Goal: Answer question/provide support: Share knowledge or assist other users

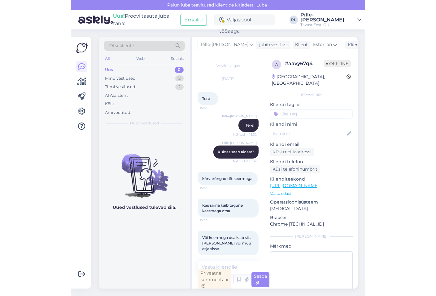
scroll to position [13, 0]
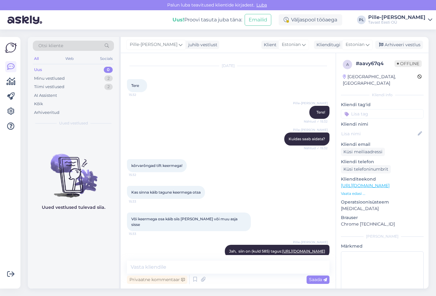
click at [85, 64] on div "All Web Socials" at bounding box center [73, 60] width 81 height 10
click at [88, 68] on div "Uus 0" at bounding box center [73, 69] width 81 height 9
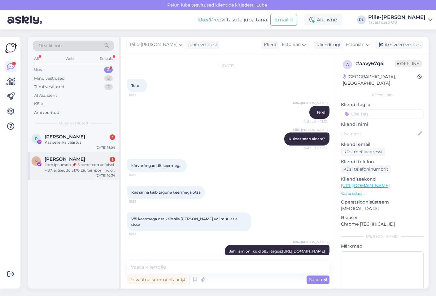
click at [81, 172] on div at bounding box center [80, 167] width 71 height 11
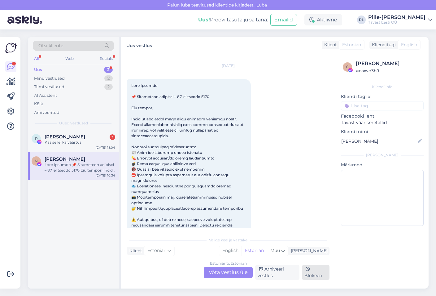
click at [294, 269] on div "Blokeeri" at bounding box center [316, 272] width 28 height 15
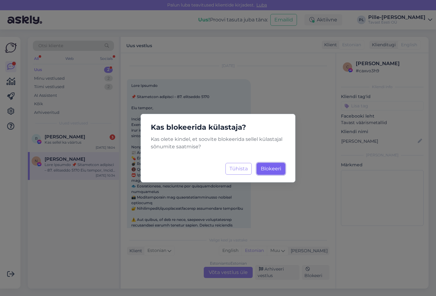
click at [273, 169] on span "Blokeeri" at bounding box center [271, 168] width 20 height 6
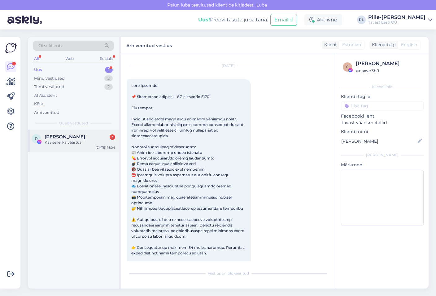
click at [71, 143] on div "Kas sellel ka väärtus" at bounding box center [80, 142] width 71 height 6
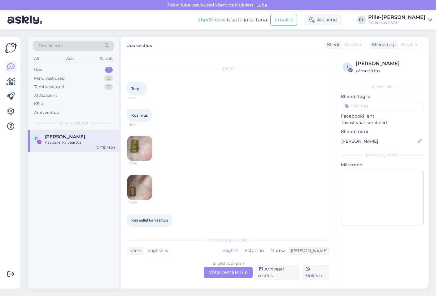
scroll to position [15, 0]
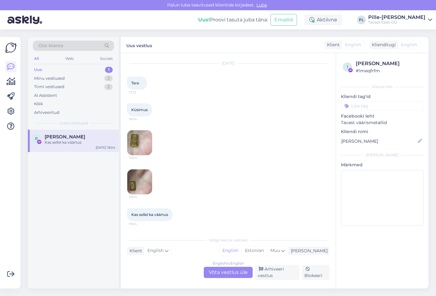
click at [130, 143] on img at bounding box center [139, 142] width 25 height 25
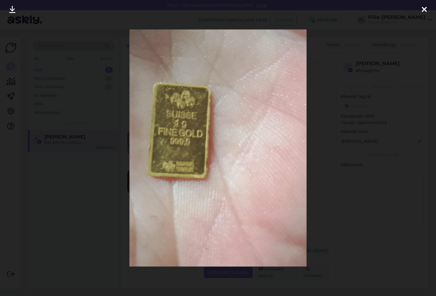
click at [294, 127] on div at bounding box center [218, 148] width 436 height 296
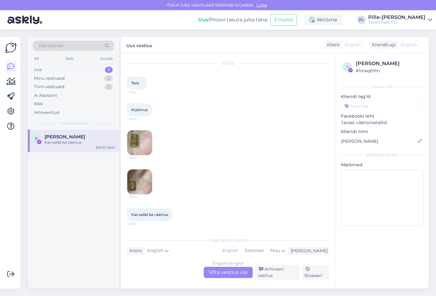
click at [137, 179] on img at bounding box center [139, 181] width 25 height 25
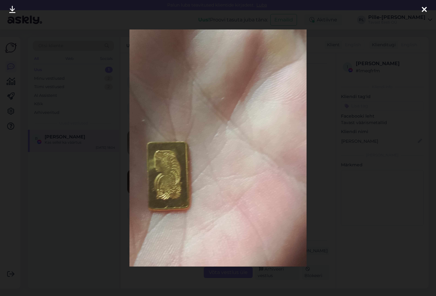
click at [294, 173] on div at bounding box center [218, 148] width 436 height 296
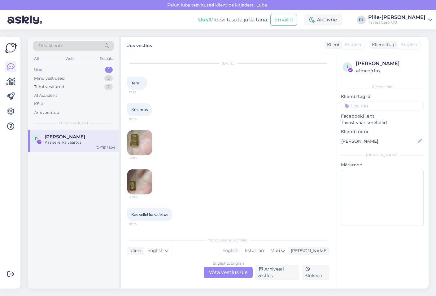
click at [143, 145] on img at bounding box center [139, 142] width 25 height 25
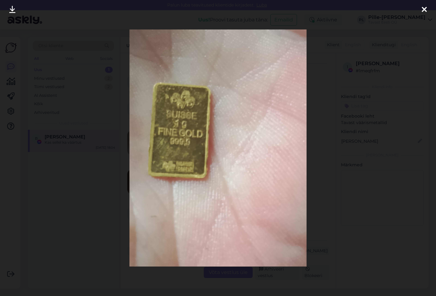
click at [294, 141] on div at bounding box center [218, 148] width 436 height 296
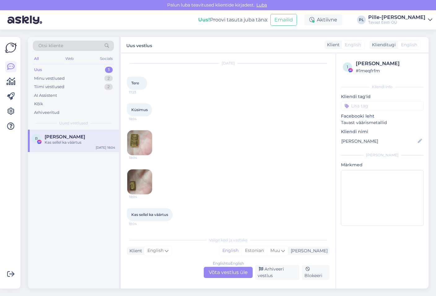
click at [142, 143] on img at bounding box center [139, 142] width 25 height 25
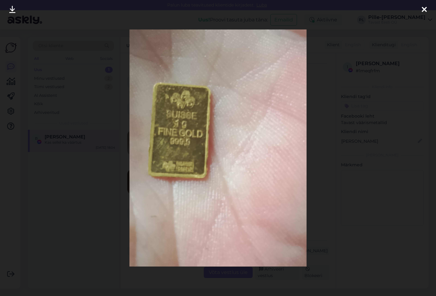
click at [294, 164] on div at bounding box center [218, 148] width 436 height 296
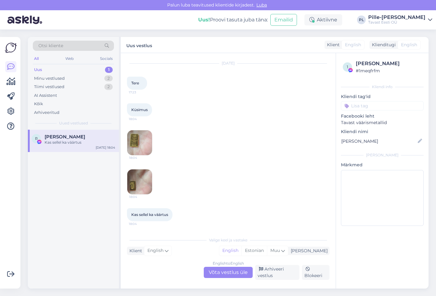
click at [137, 183] on img at bounding box center [139, 181] width 25 height 25
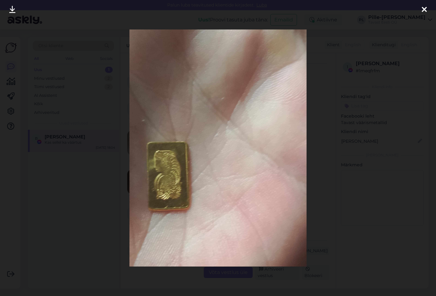
click at [294, 163] on div at bounding box center [218, 148] width 436 height 296
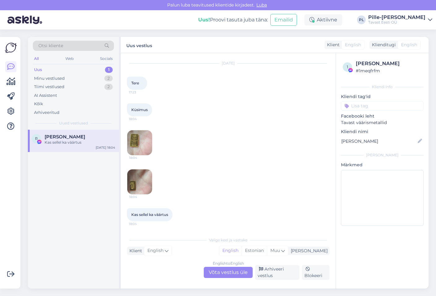
click at [140, 148] on img at bounding box center [139, 142] width 25 height 25
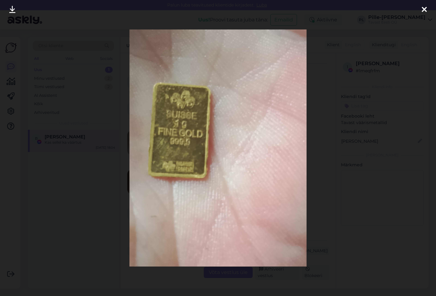
click at [294, 138] on div at bounding box center [218, 148] width 436 height 296
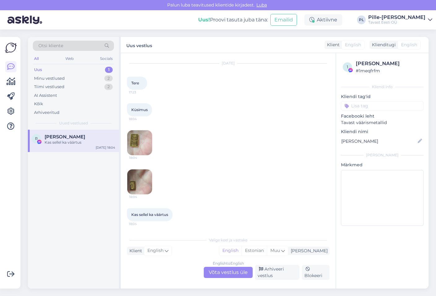
click at [142, 143] on img at bounding box center [139, 142] width 25 height 25
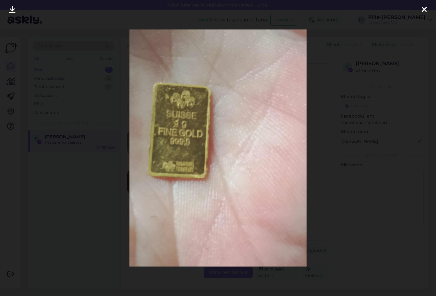
click at [294, 103] on div at bounding box center [218, 148] width 436 height 296
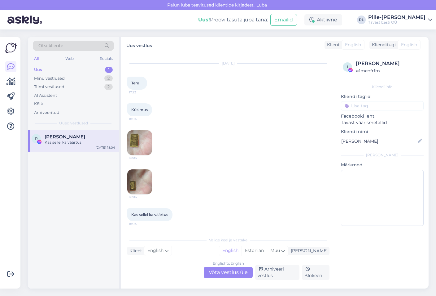
click at [143, 181] on img at bounding box center [139, 181] width 25 height 25
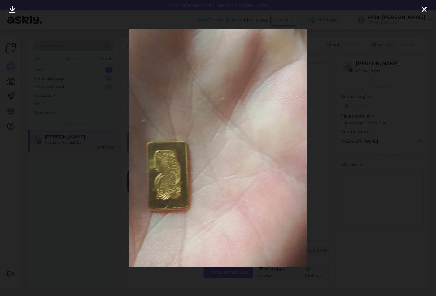
click at [294, 91] on div at bounding box center [218, 148] width 436 height 296
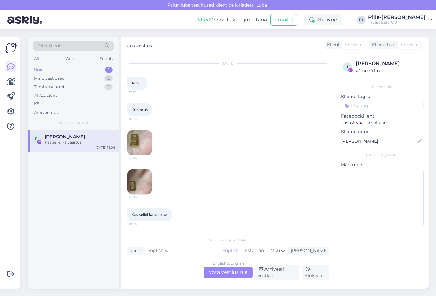
click at [129, 136] on img at bounding box center [139, 142] width 25 height 25
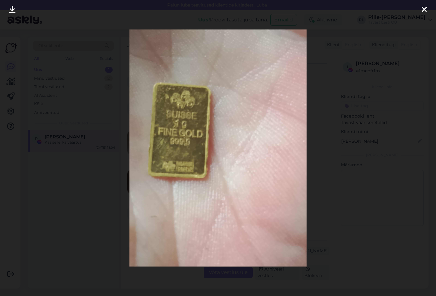
click at [294, 108] on div at bounding box center [218, 148] width 436 height 296
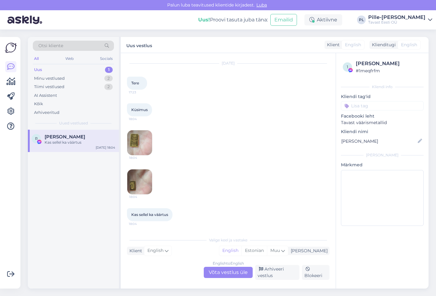
click at [235, 272] on div "English to English Võta vestlus üle" at bounding box center [228, 271] width 49 height 11
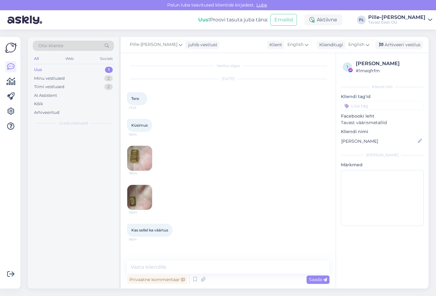
scroll to position [0, 0]
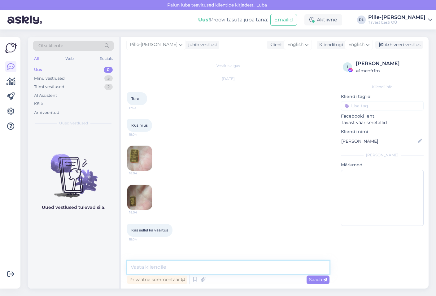
click at [188, 267] on textarea at bounding box center [228, 266] width 203 height 13
click at [143, 157] on img at bounding box center [139, 158] width 25 height 25
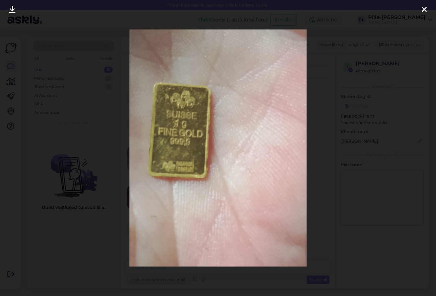
click at [294, 138] on div at bounding box center [218, 148] width 436 height 296
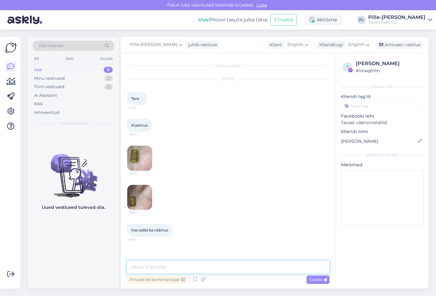
click at [179, 260] on textarea at bounding box center [228, 266] width 203 height 13
click at [195, 268] on textarea "Tere!" at bounding box center [228, 266] width 203 height 13
paste textarea "91.91"
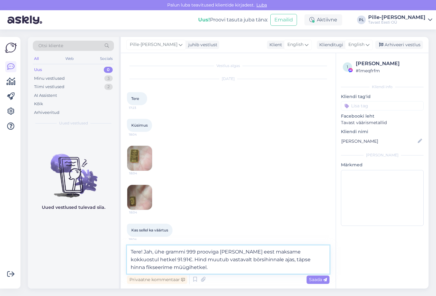
click at [240, 270] on textarea "Tere! Jah, ühe grammi 999 prooviga [PERSON_NAME] eest maksame kokkuostul hetkel…" at bounding box center [228, 259] width 203 height 28
click at [294, 251] on textarea "Tere! Jah, ühe grammi 999 prooviga [PERSON_NAME] eest maksame kokkuostul hetkel…" at bounding box center [228, 259] width 203 height 28
click at [294, 264] on textarea "Tere! Jah, ühe grammi 999 prooviga [PERSON_NAME] eest maksame kokkuostul hetkel…" at bounding box center [228, 259] width 203 height 28
click at [290, 266] on textarea "Tere! Jah, ühe grammi 999 prooviga [PERSON_NAME] eest maksame kokkuostul hetkel…" at bounding box center [228, 259] width 203 height 28
click at [189, 265] on textarea "Tere! Jah, ühe grammi 999 prooviga [PERSON_NAME] eest maksame kokkuostul hetkel…" at bounding box center [228, 259] width 203 height 28
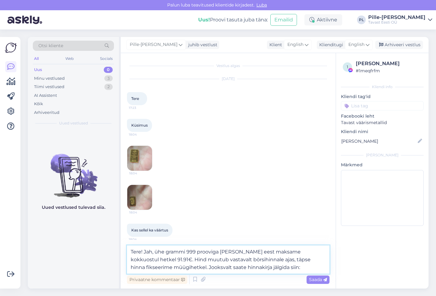
paste textarea "[URL][DOMAIN_NAME]"
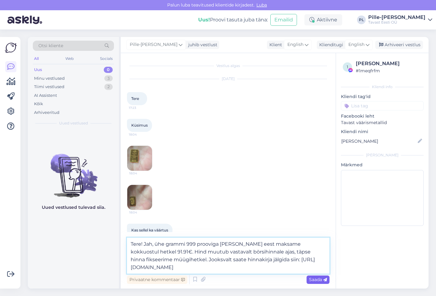
type textarea "Tere! Jah, ühe grammi 999 prooviga [PERSON_NAME] eest maksame kokkuostul hetkel…"
click at [294, 279] on span "Saada" at bounding box center [318, 279] width 18 height 6
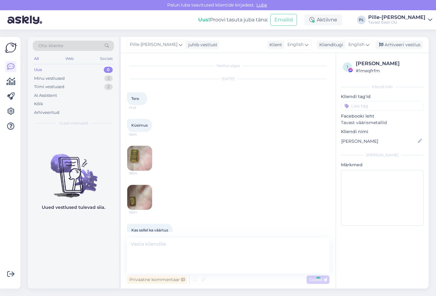
scroll to position [50, 0]
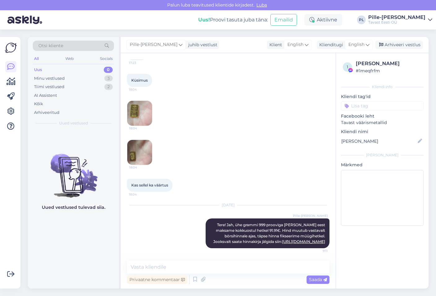
click at [134, 110] on img at bounding box center [139, 113] width 25 height 25
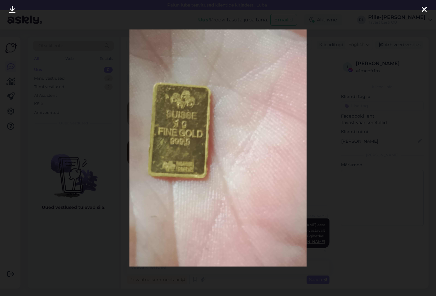
click at [294, 106] on div at bounding box center [218, 148] width 436 height 296
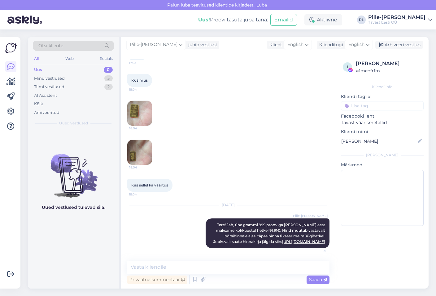
click at [138, 142] on img at bounding box center [139, 152] width 25 height 25
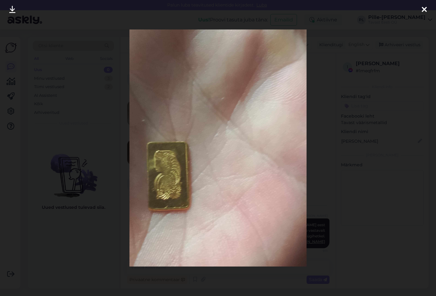
click at [294, 120] on div at bounding box center [218, 148] width 436 height 296
